Goal: Task Accomplishment & Management: Manage account settings

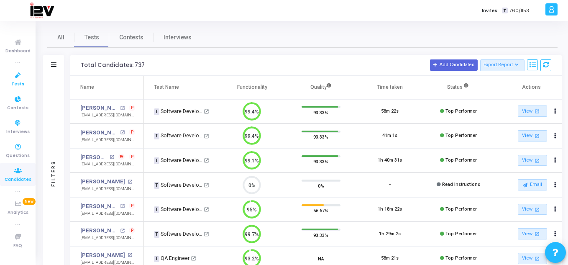
click at [19, 83] on span "Tests" at bounding box center [17, 84] width 13 height 7
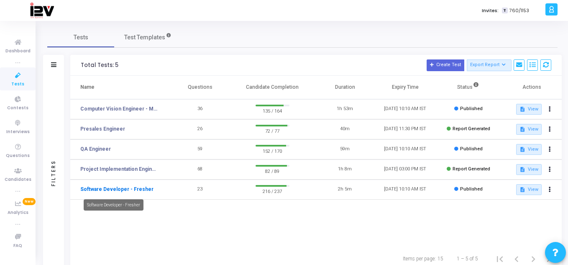
click at [124, 188] on link "Software Developer - Fresher" at bounding box center [116, 189] width 73 height 8
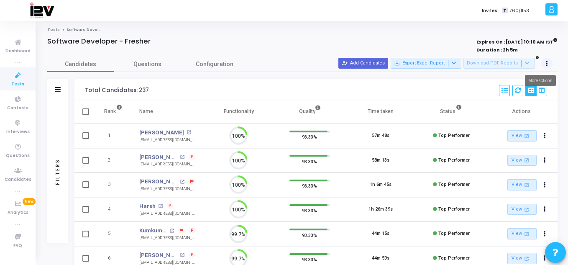
click at [548, 64] on icon at bounding box center [547, 64] width 2 height 4
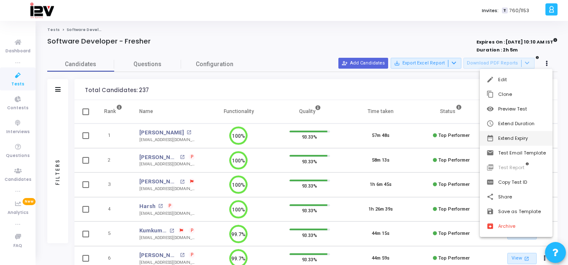
click at [516, 138] on button "date_range Extend Expiry" at bounding box center [516, 138] width 73 height 15
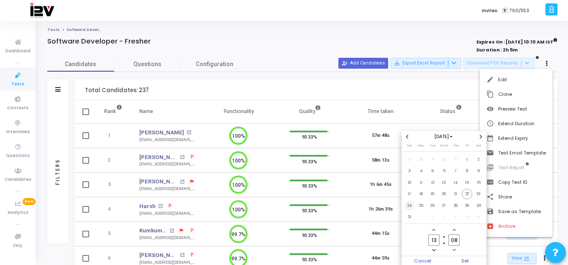
click at [410, 205] on span "24" at bounding box center [410, 205] width 10 height 10
click at [466, 259] on span "Set" at bounding box center [465, 260] width 43 height 9
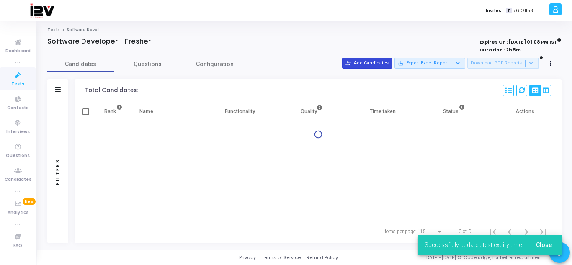
click at [378, 62] on button "person_add_alt Add Candidates" at bounding box center [367, 63] width 50 height 11
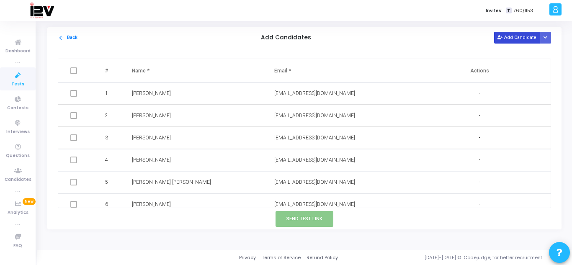
click at [508, 39] on button "Add Candidate" at bounding box center [517, 37] width 46 height 11
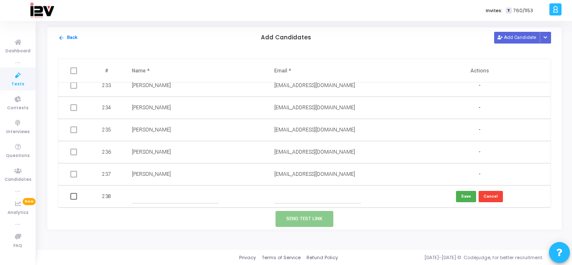
click at [315, 200] on input "text" at bounding box center [317, 197] width 87 height 14
paste input "[EMAIL_ADDRESS][PERSON_NAME][DOMAIN_NAME]"
type input "[EMAIL_ADDRESS][PERSON_NAME][DOMAIN_NAME]"
click at [175, 198] on input "text" at bounding box center [175, 197] width 87 height 14
paste input "[PERSON_NAME]"
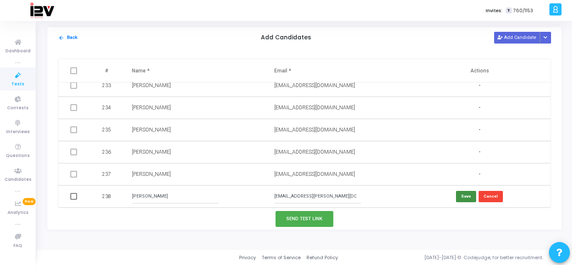
type input "[PERSON_NAME]"
click at [458, 196] on button "Save" at bounding box center [466, 196] width 20 height 11
click at [315, 219] on button "Send Test Link" at bounding box center [304, 218] width 58 height 15
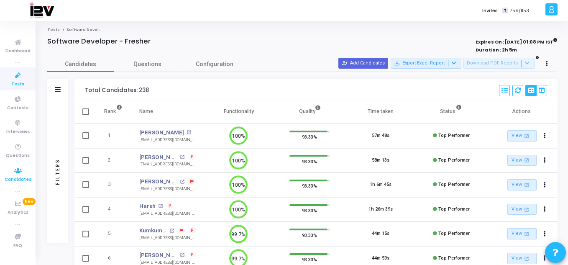
click at [18, 176] on span "Candidates" at bounding box center [18, 179] width 27 height 7
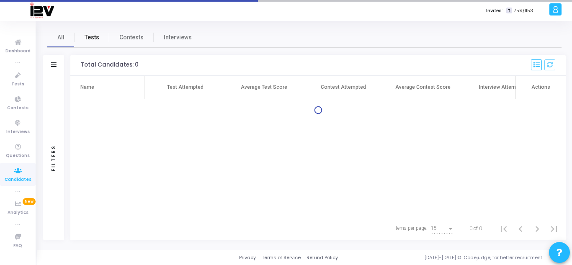
click at [97, 43] on link "Tests" at bounding box center [92, 37] width 35 height 20
